Goal: Task Accomplishment & Management: Manage account settings

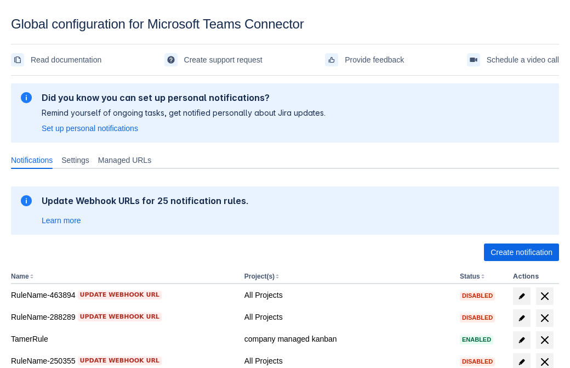
click at [521, 252] on span "Create notification" at bounding box center [521, 252] width 62 height 18
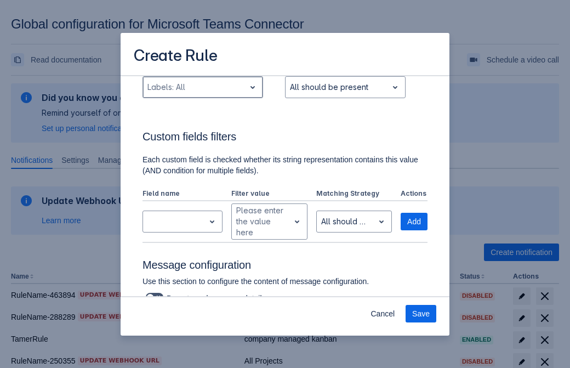
click at [202, 94] on div "Scrollable content" at bounding box center [193, 87] width 93 height 13
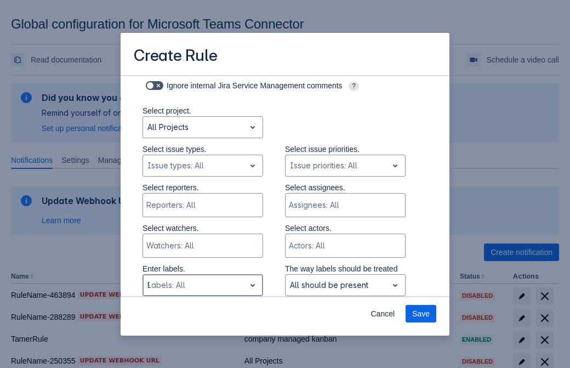
type input "912177_label"
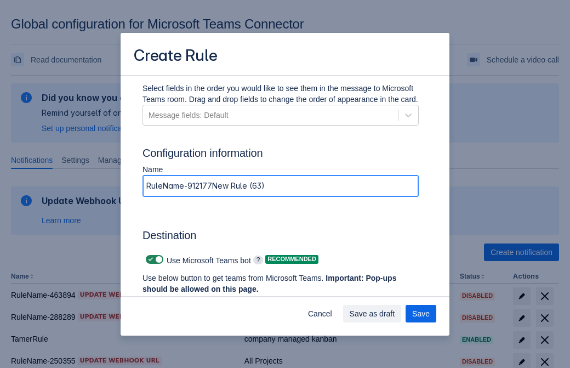
type input "RuleName-912177New Rule (63)"
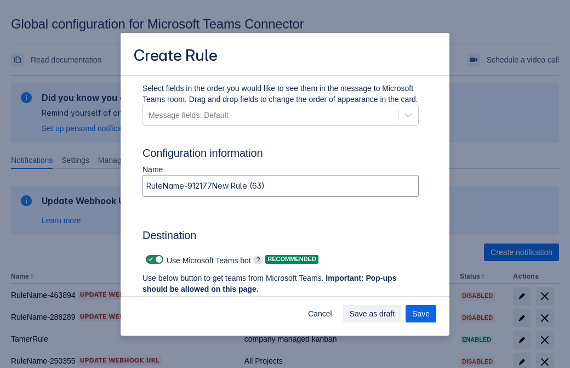
click at [149, 259] on span "Scrollable content" at bounding box center [150, 259] width 9 height 9
click at [149, 259] on input "Scrollable content" at bounding box center [149, 259] width 7 height 7
checkbox input "false"
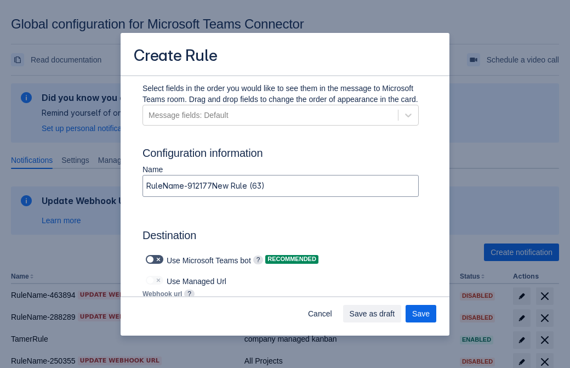
type input "https://prod-172.westeurope.logic.azure.com:443/workflows/ae977bb6ae334c9d95dfe…"
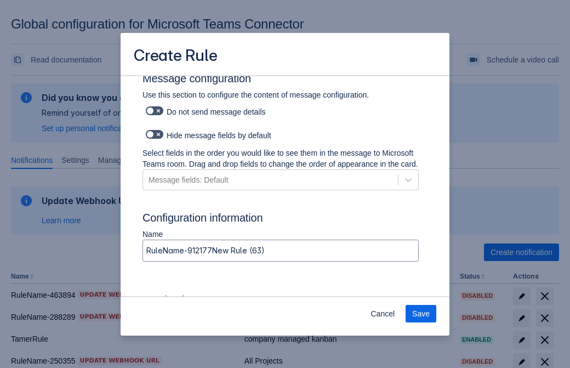
click at [421, 313] on span "Save" at bounding box center [421, 314] width 18 height 18
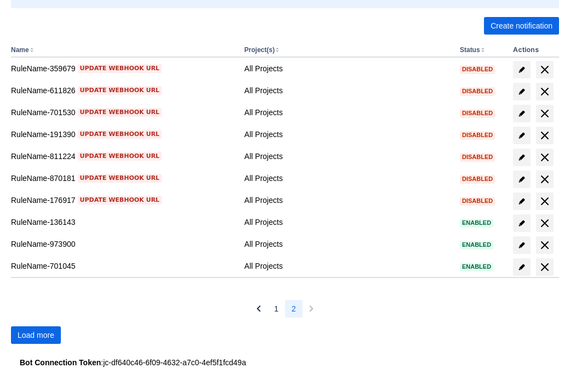
click at [36, 335] on span "Load more" at bounding box center [36, 335] width 37 height 18
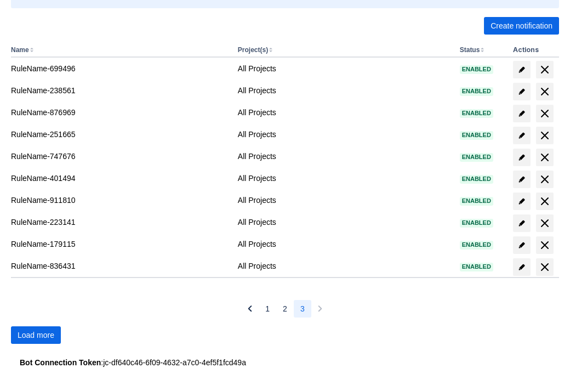
click at [36, 335] on span "Load more" at bounding box center [36, 335] width 37 height 18
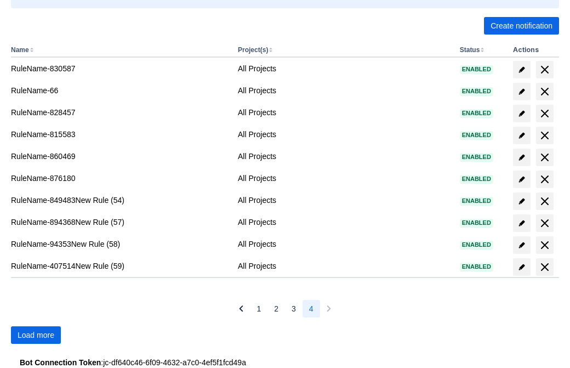
click at [36, 335] on span "Load more" at bounding box center [36, 335] width 37 height 18
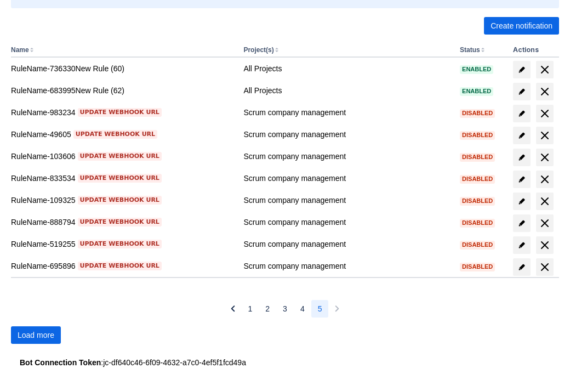
click at [36, 335] on span "Load more" at bounding box center [36, 335] width 37 height 18
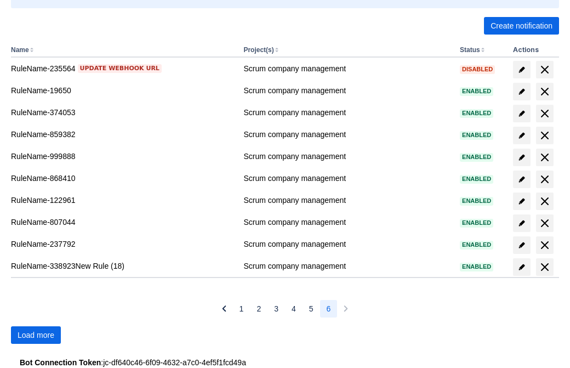
click at [36, 335] on span "Load more" at bounding box center [36, 335] width 37 height 18
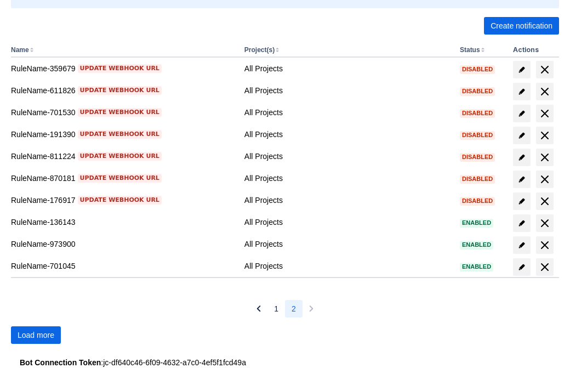
click at [36, 335] on span "Load more" at bounding box center [36, 335] width 37 height 18
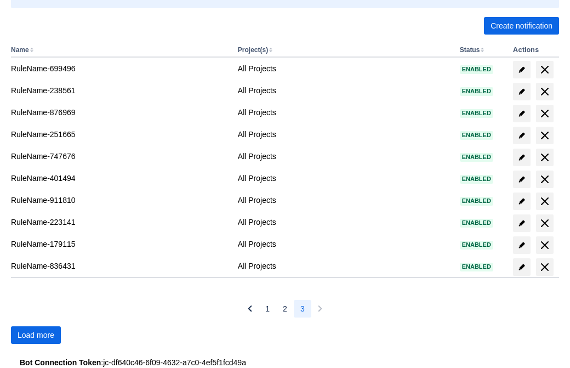
click at [36, 335] on span "Load more" at bounding box center [36, 335] width 37 height 18
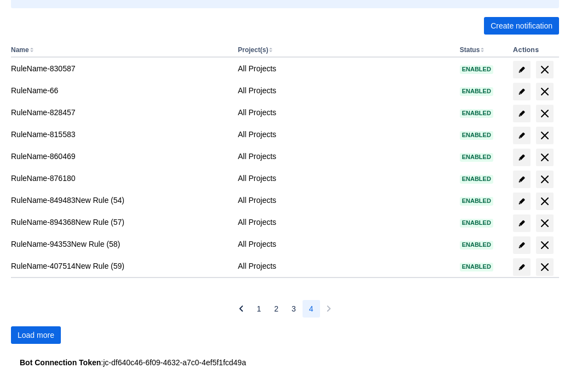
click at [36, 335] on span "Load more" at bounding box center [36, 335] width 37 height 18
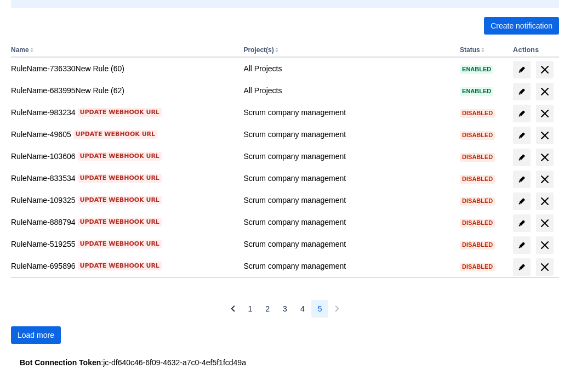
click at [36, 335] on span "Load more" at bounding box center [36, 335] width 37 height 18
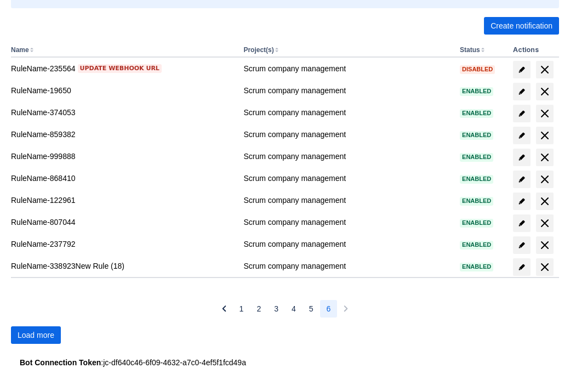
click at [36, 335] on span "Load more" at bounding box center [36, 335] width 37 height 18
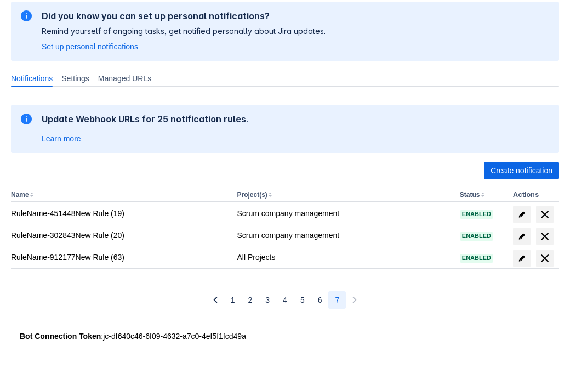
click at [544, 258] on span "delete" at bounding box center [544, 257] width 13 height 13
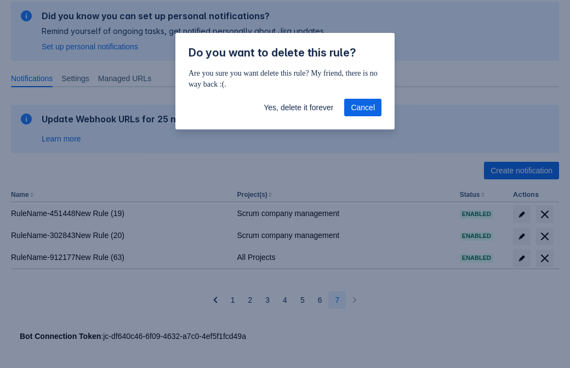
click at [298, 107] on span "Yes, delete it forever" at bounding box center [298, 108] width 70 height 18
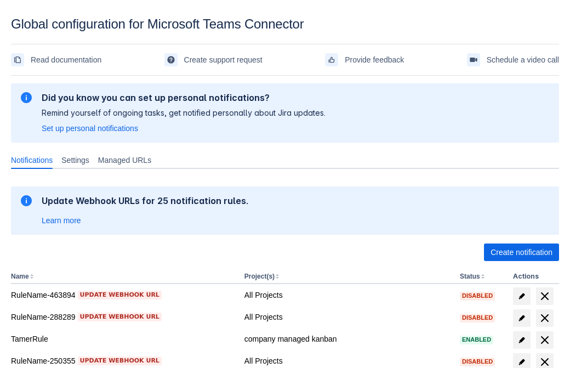
click at [521, 252] on span "Create notification" at bounding box center [521, 252] width 62 height 18
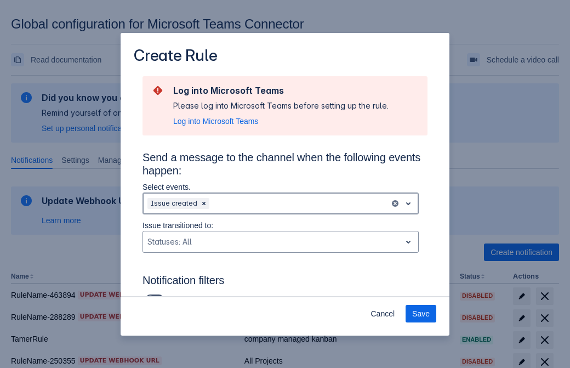
click at [280, 203] on div "Scrollable content" at bounding box center [298, 203] width 174 height 13
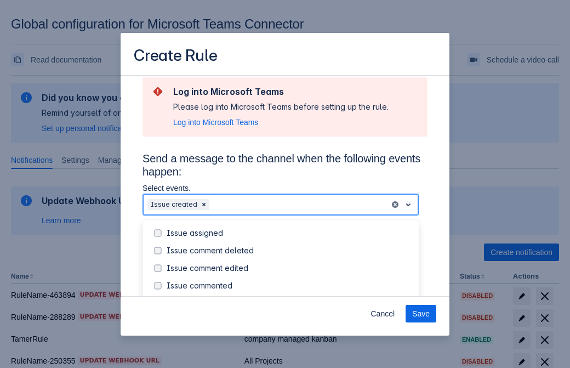
scroll to position [118, 0]
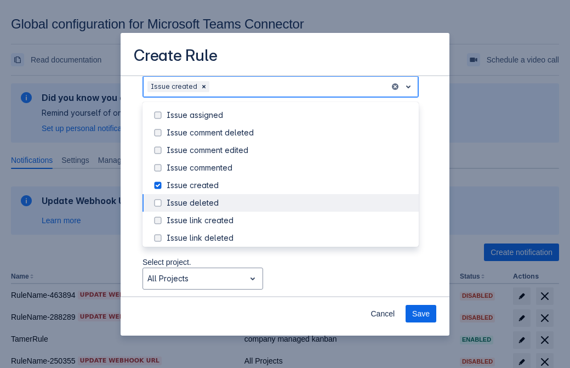
click at [289, 185] on div "Issue created" at bounding box center [289, 185] width 245 height 11
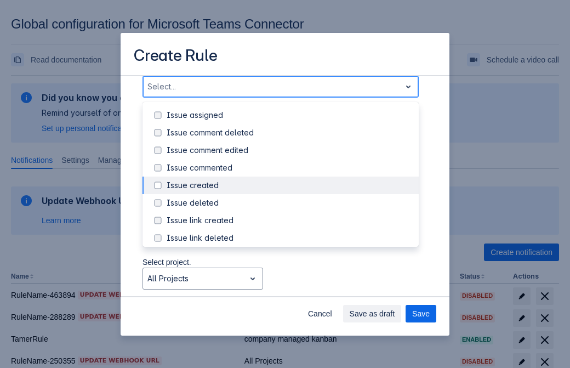
click at [289, 285] on div "Issue updated" at bounding box center [289, 290] width 245 height 11
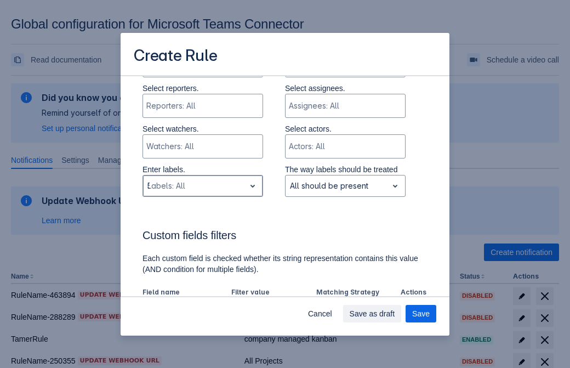
type input "574296_label"
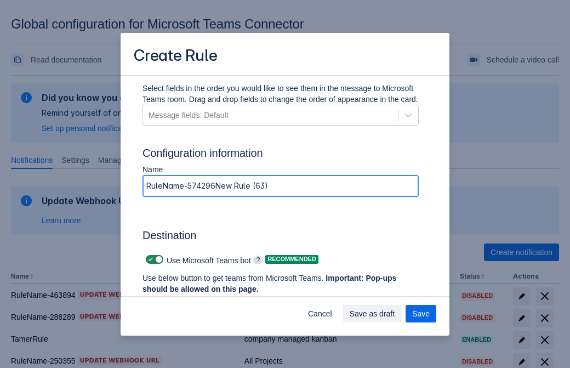
type input "RuleName-574296New Rule (63)"
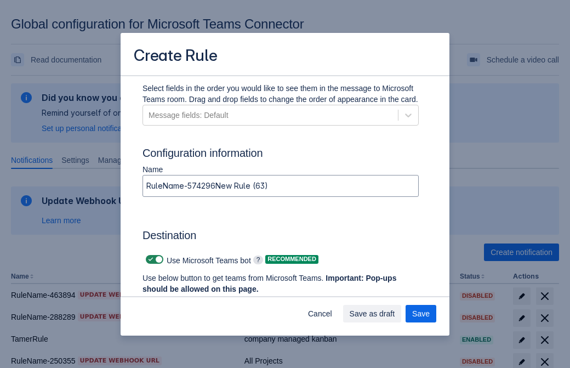
click at [149, 259] on span "Scrollable content" at bounding box center [150, 259] width 9 height 9
click at [149, 259] on input "Scrollable content" at bounding box center [149, 259] width 7 height 7
checkbox input "false"
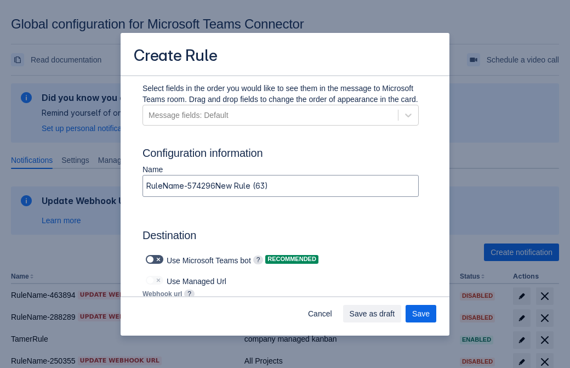
type input "https://prod-112.westeurope.logic.azure.com:443/workflows/bae959254738451b85002…"
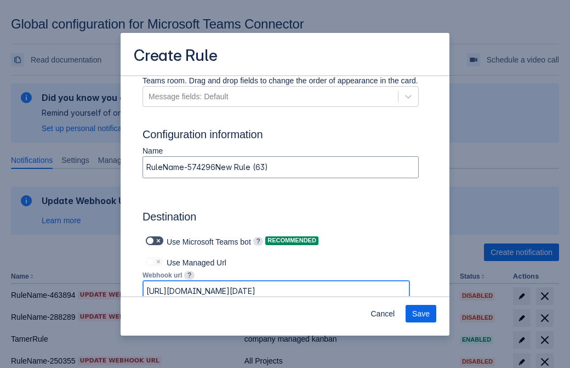
click at [421, 313] on span "Save" at bounding box center [421, 314] width 18 height 18
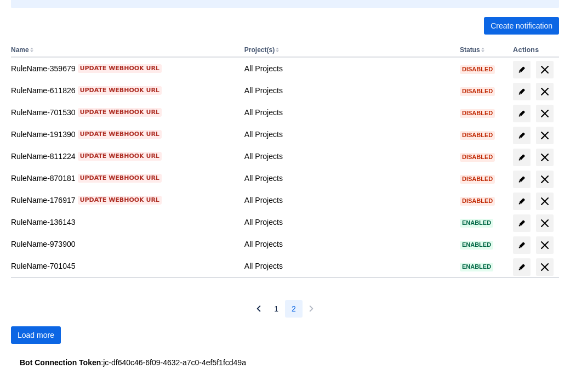
click at [36, 335] on span "Load more" at bounding box center [36, 335] width 37 height 18
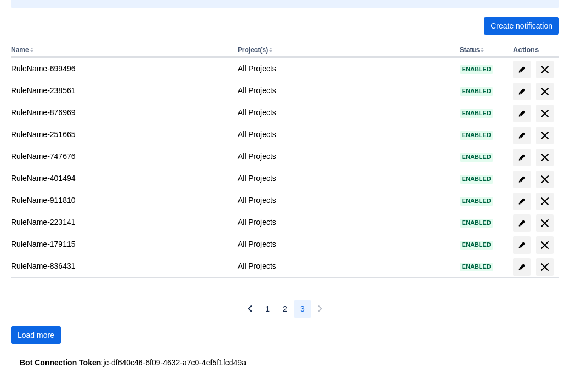
click at [36, 335] on span "Load more" at bounding box center [36, 335] width 37 height 18
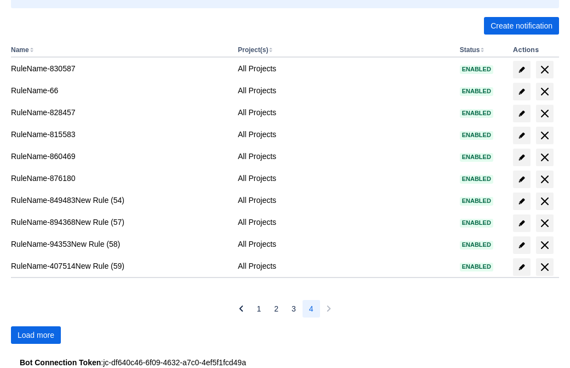
click at [36, 335] on span "Load more" at bounding box center [36, 335] width 37 height 18
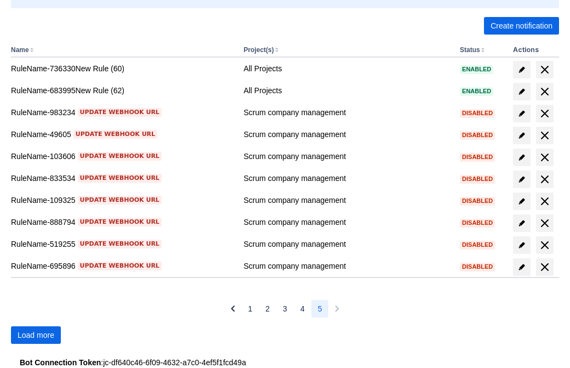
click at [36, 335] on span "Load more" at bounding box center [36, 335] width 37 height 18
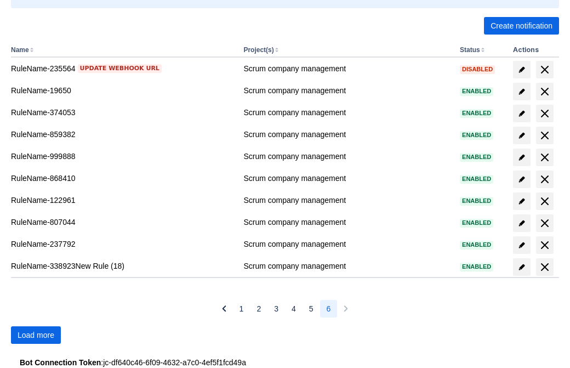
click at [36, 335] on span "Load more" at bounding box center [36, 335] width 37 height 18
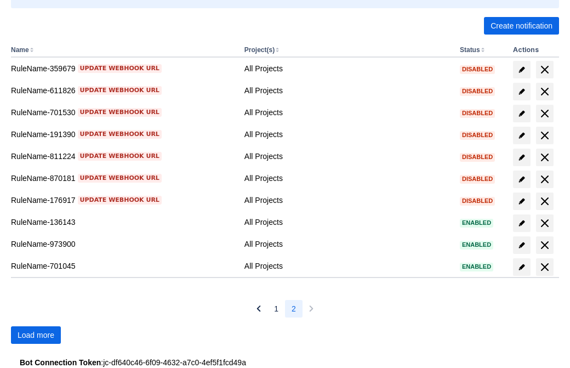
click at [36, 335] on span "Load more" at bounding box center [36, 335] width 37 height 18
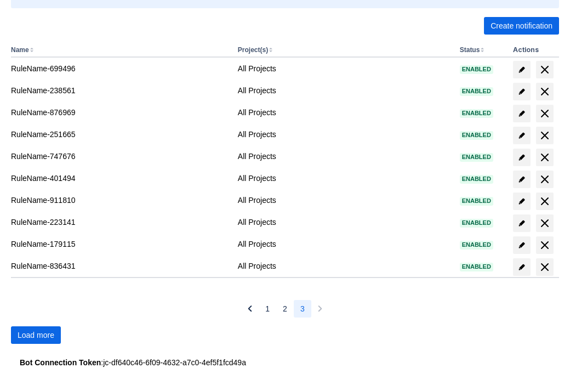
click at [36, 335] on span "Load more" at bounding box center [36, 335] width 37 height 18
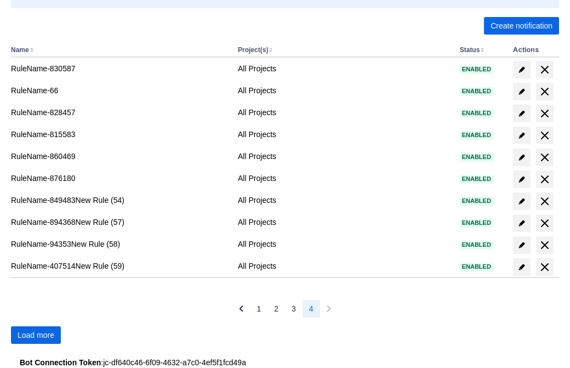
click at [36, 335] on span "Load more" at bounding box center [36, 335] width 37 height 18
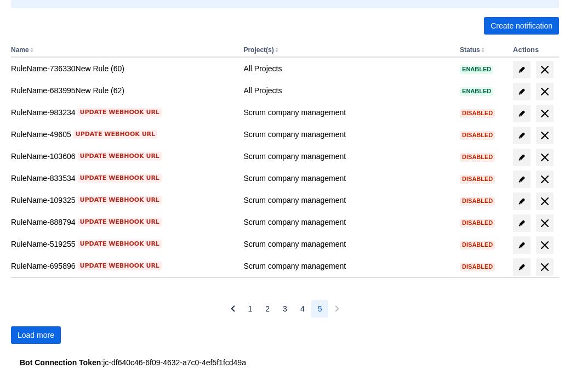
click at [36, 335] on span "Load more" at bounding box center [36, 335] width 37 height 18
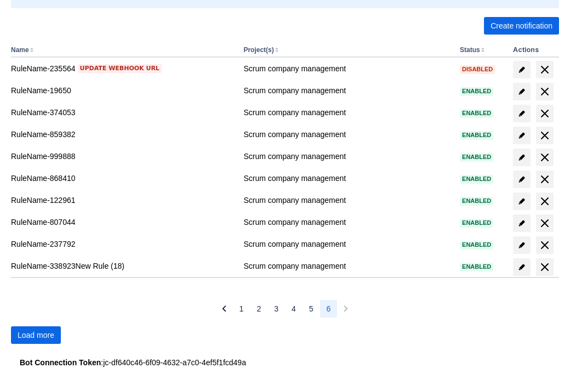
click at [36, 335] on span "Load more" at bounding box center [36, 335] width 37 height 18
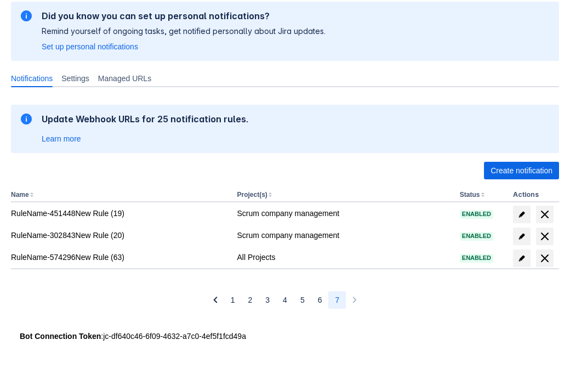
click at [544, 258] on span "delete" at bounding box center [544, 257] width 13 height 13
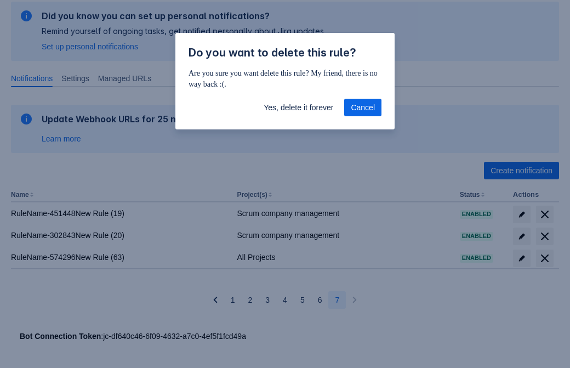
click at [298, 107] on span "Yes, delete it forever" at bounding box center [298, 108] width 70 height 18
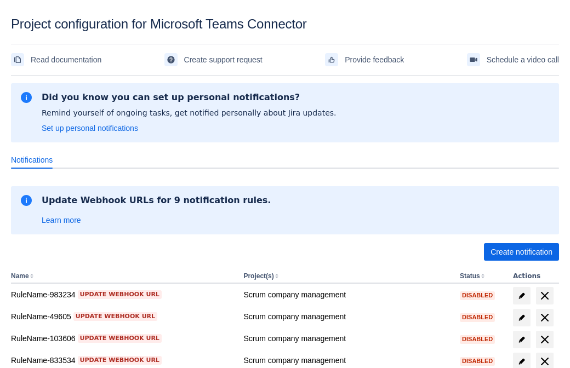
click at [521, 252] on span "Create notification" at bounding box center [521, 252] width 62 height 18
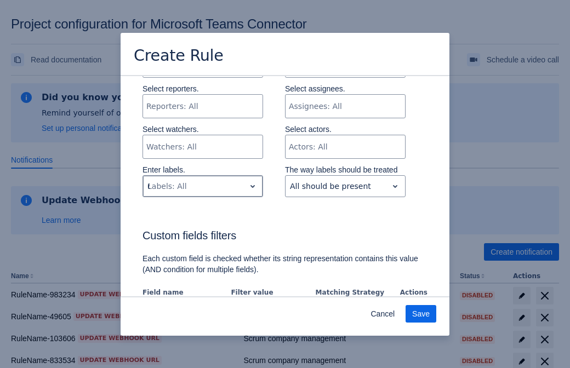
type input "671558_label"
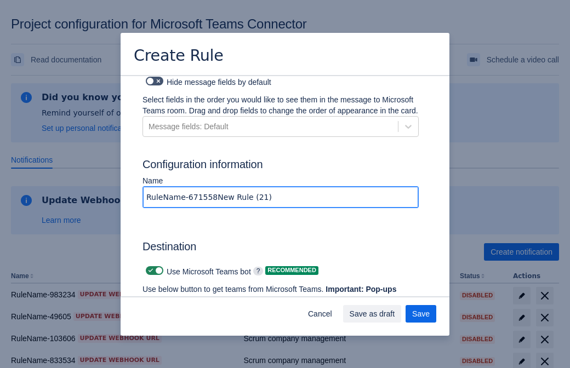
type input "RuleName-671558New Rule (21)"
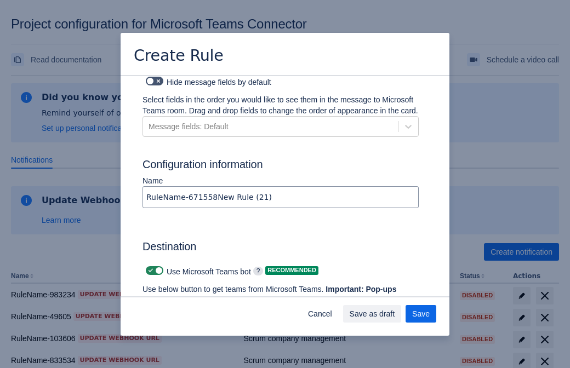
click at [149, 266] on span at bounding box center [150, 270] width 9 height 9
click at [149, 267] on input "checkbox" at bounding box center [149, 270] width 7 height 7
checkbox input "false"
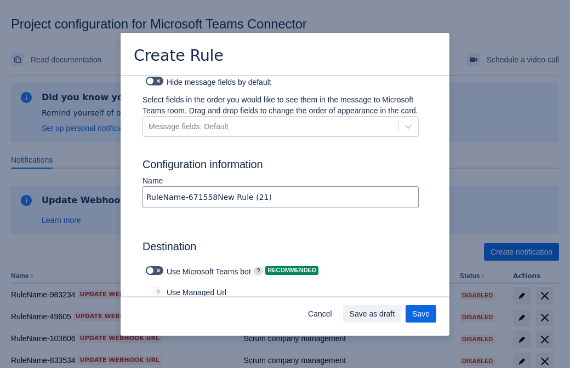
type input "https://prod-103.westeurope.logic.azure.com:443/workflows/562279af401f414e8dae6…"
click at [395, 314] on span "Save as draft" at bounding box center [371, 314] width 45 height 18
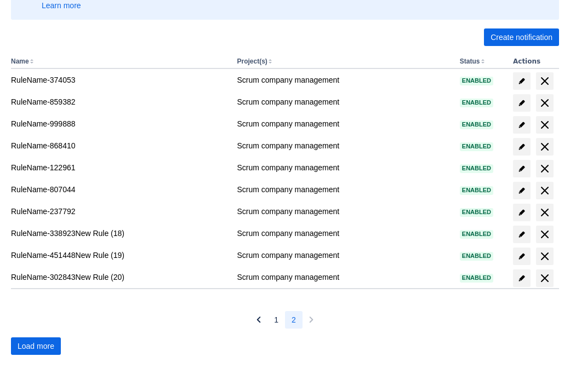
click at [36, 346] on span "Load more" at bounding box center [36, 346] width 37 height 18
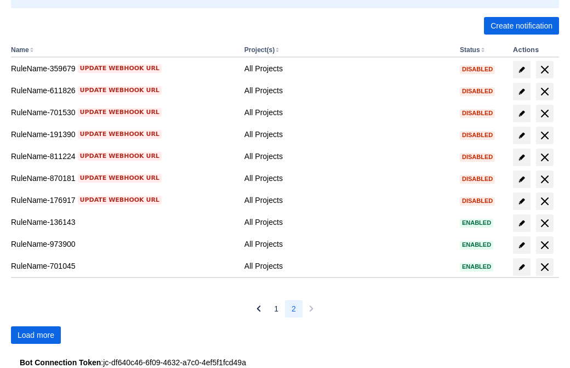
click at [36, 335] on span "Load more" at bounding box center [36, 335] width 37 height 18
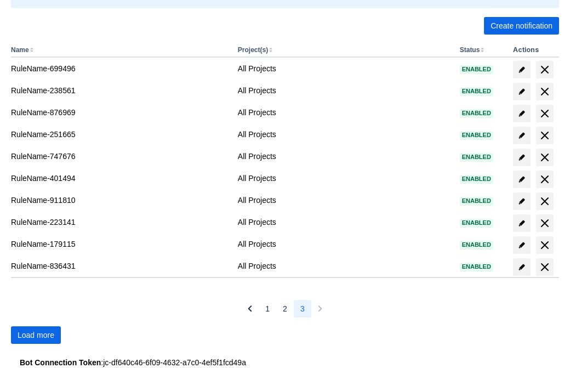
click at [36, 335] on span "Load more" at bounding box center [36, 335] width 37 height 18
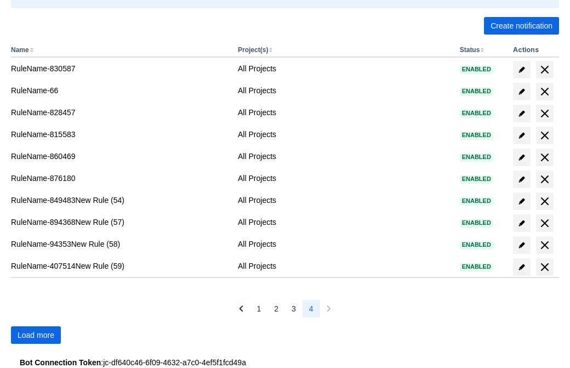
click at [36, 335] on span "Load more" at bounding box center [36, 335] width 37 height 18
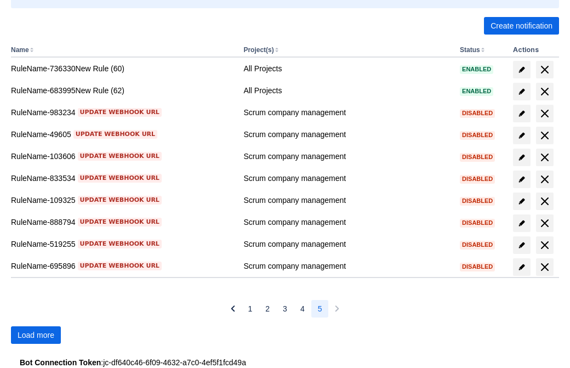
click at [36, 335] on span "Load more" at bounding box center [36, 335] width 37 height 18
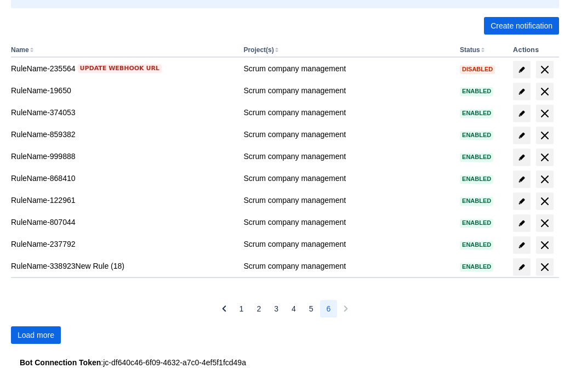
click at [36, 335] on span "Load more" at bounding box center [36, 335] width 37 height 18
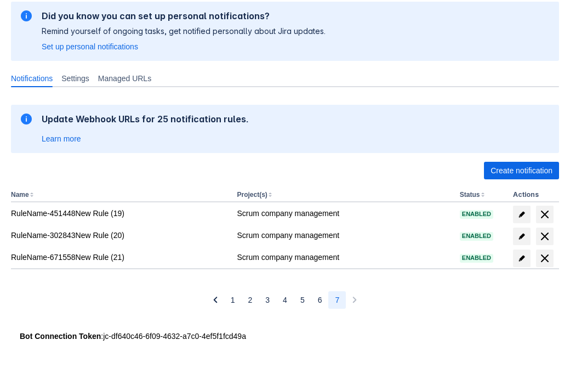
click at [544, 258] on span "delete" at bounding box center [544, 257] width 13 height 13
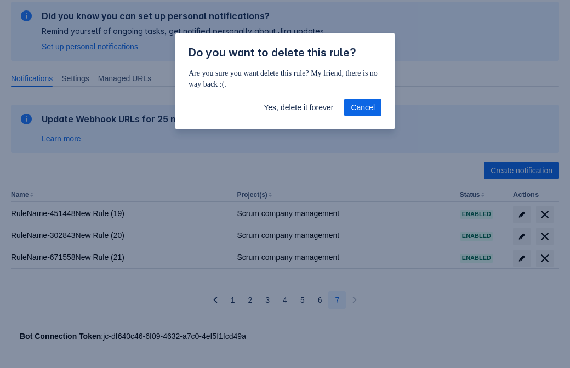
click at [298, 107] on span "Yes, delete it forever" at bounding box center [298, 108] width 70 height 18
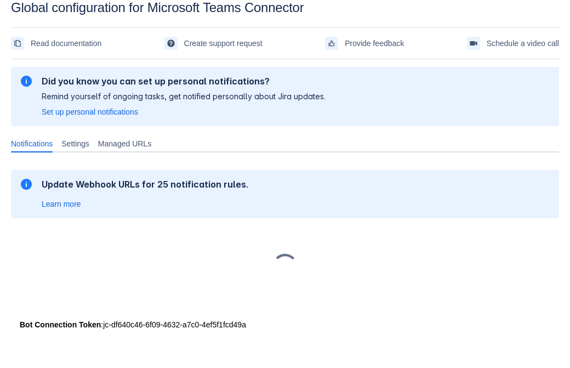
scroll to position [16, 0]
